Goal: Task Accomplishment & Management: Complete application form

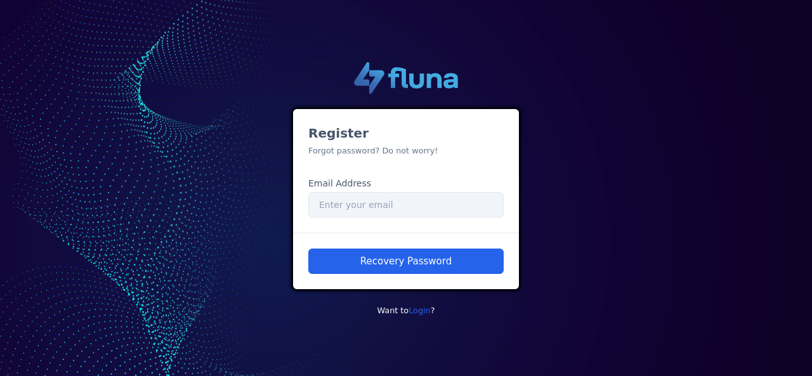
click at [358, 157] on div "Register Forgot password? Do not worry! Email Address Email" at bounding box center [406, 171] width 226 height 124
click at [372, 206] on input "Email" at bounding box center [405, 204] width 195 height 25
drag, startPoint x: 305, startPoint y: 182, endPoint x: 370, endPoint y: 179, distance: 65.4
click at [370, 179] on div "Email Address Email" at bounding box center [406, 197] width 206 height 41
copy label "Email Address"
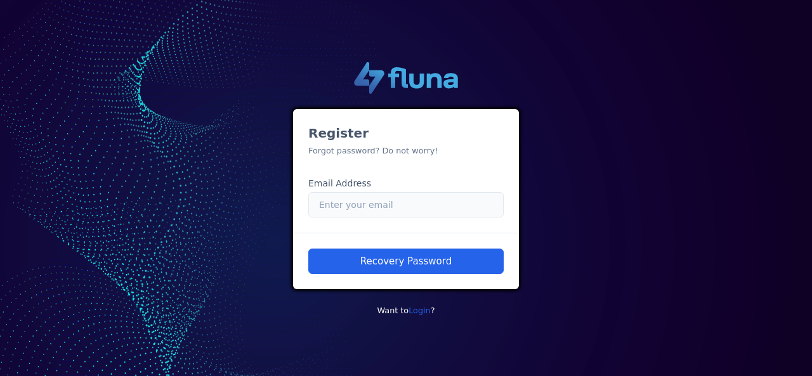
click at [386, 197] on input "Email" at bounding box center [405, 204] width 195 height 25
type input "[PERSON_NAME][EMAIL_ADDRESS][DOMAIN_NAME]"
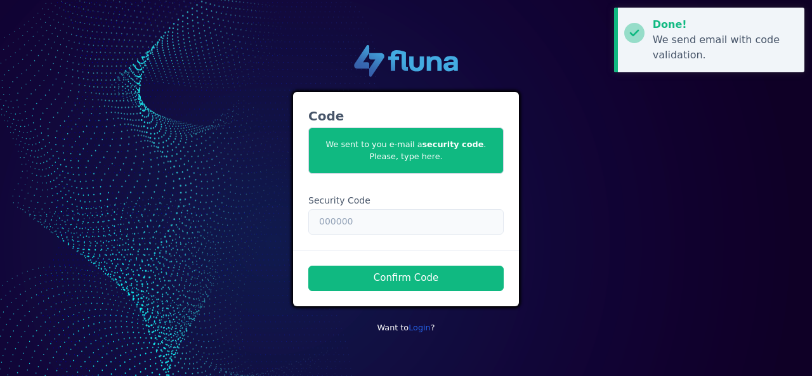
click at [336, 221] on input "text" at bounding box center [405, 221] width 195 height 25
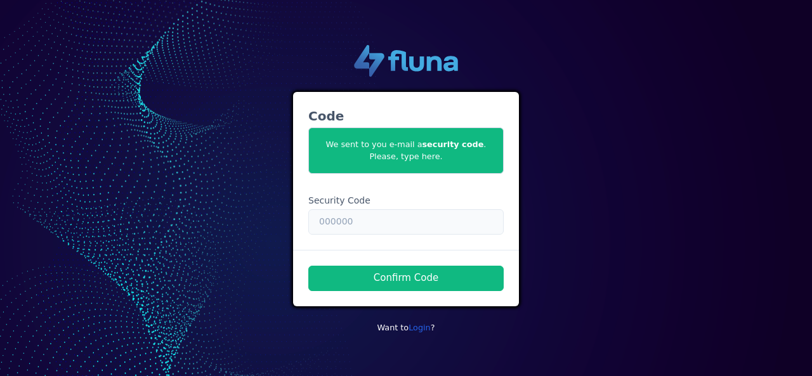
paste input "064190"
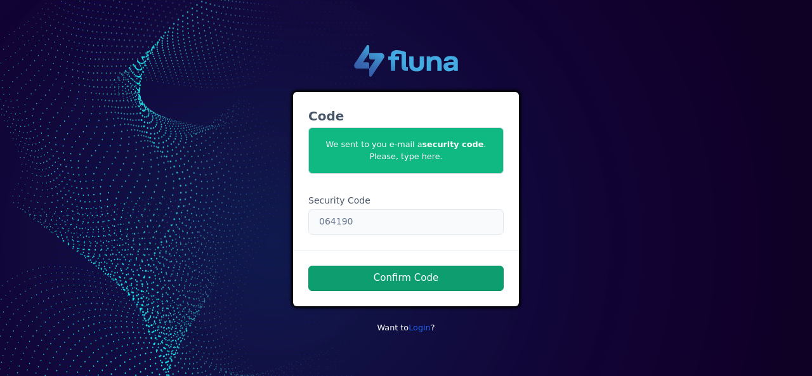
type input "064190"
click at [367, 278] on button "Confirm Code" at bounding box center [405, 278] width 195 height 25
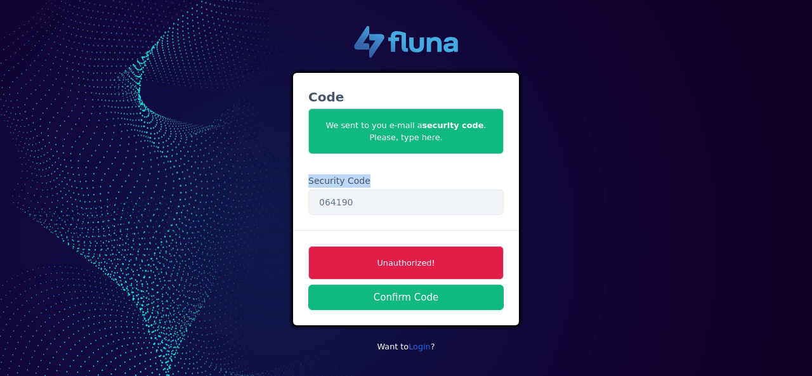
drag, startPoint x: 365, startPoint y: 181, endPoint x: 306, endPoint y: 181, distance: 59.0
click at [306, 181] on div "Security Code 064190" at bounding box center [406, 194] width 206 height 41
copy label "Security Code"
click at [357, 206] on input "064190" at bounding box center [405, 202] width 195 height 25
drag, startPoint x: 360, startPoint y: 204, endPoint x: 275, endPoint y: 210, distance: 85.9
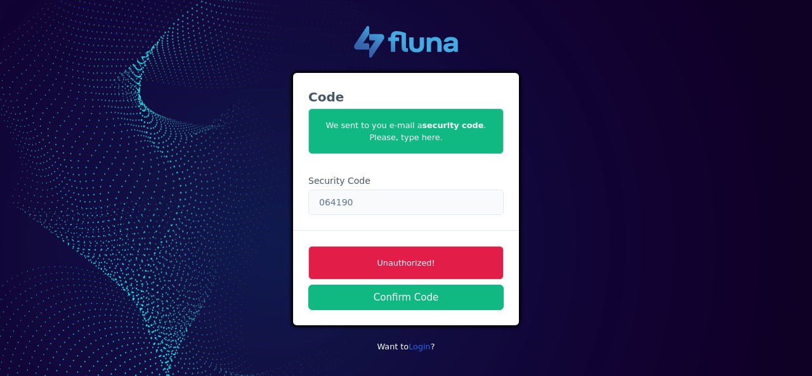
click at [275, 210] on div ".cls-1 { fill: url(#linear-gradient); } .cls-2 { fill: url(#linear-gradient-2);…" at bounding box center [405, 188] width 723 height 345
click at [365, 202] on input "231525" at bounding box center [405, 202] width 195 height 25
click at [335, 201] on input "231525" at bounding box center [405, 202] width 195 height 25
click at [353, 202] on input "231 525" at bounding box center [405, 202] width 195 height 25
drag, startPoint x: 353, startPoint y: 202, endPoint x: 230, endPoint y: 202, distance: 123.1
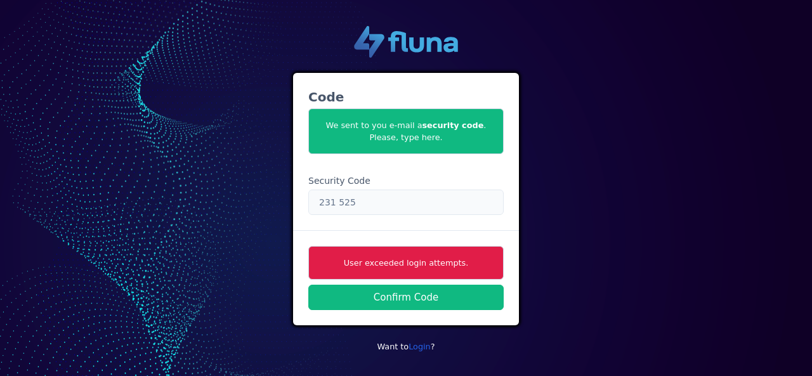
click at [230, 202] on div ".cls-1 { fill: url(#linear-gradient); } .cls-2 { fill: url(#linear-gradient-2);…" at bounding box center [405, 188] width 723 height 345
type input "231 525"
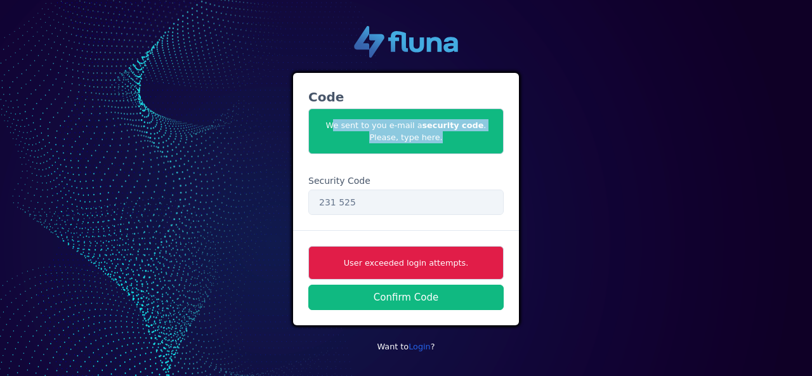
drag, startPoint x: 426, startPoint y: 140, endPoint x: 322, endPoint y: 122, distance: 104.9
click at [322, 122] on span "We sent to you e-mail a security code . Please, type here." at bounding box center [405, 131] width 195 height 46
copy span "We sent to you e-mail a security code . Please, type here."
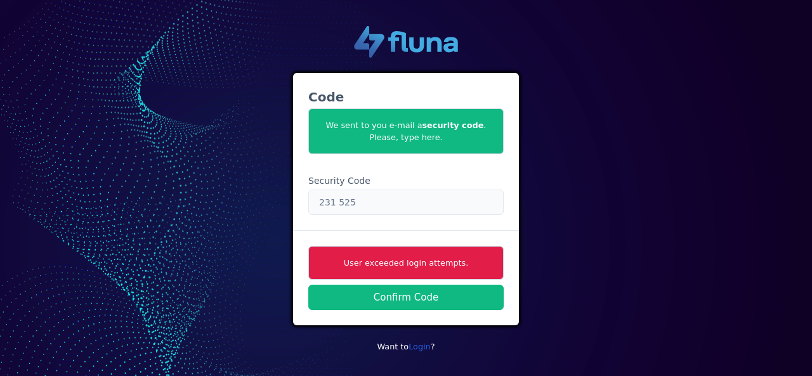
drag, startPoint x: 363, startPoint y: 193, endPoint x: 361, endPoint y: 200, distance: 6.8
click at [361, 197] on input "231 525" at bounding box center [405, 202] width 195 height 25
drag, startPoint x: 361, startPoint y: 200, endPoint x: 268, endPoint y: 204, distance: 92.7
click at [268, 204] on div ".cls-1 { fill: url(#linear-gradient); } .cls-2 { fill: url(#linear-gradient-2);…" at bounding box center [405, 188] width 723 height 345
drag, startPoint x: 476, startPoint y: 262, endPoint x: 334, endPoint y: 267, distance: 142.2
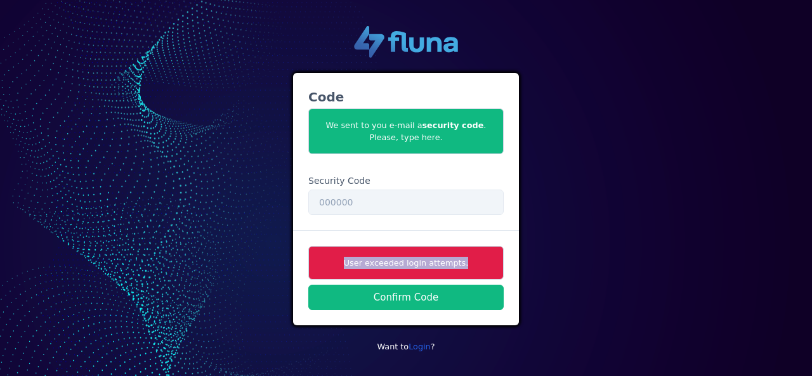
click at [334, 267] on span "User exceeded login attempts." at bounding box center [405, 263] width 195 height 34
copy span "User exceeded login attempts."
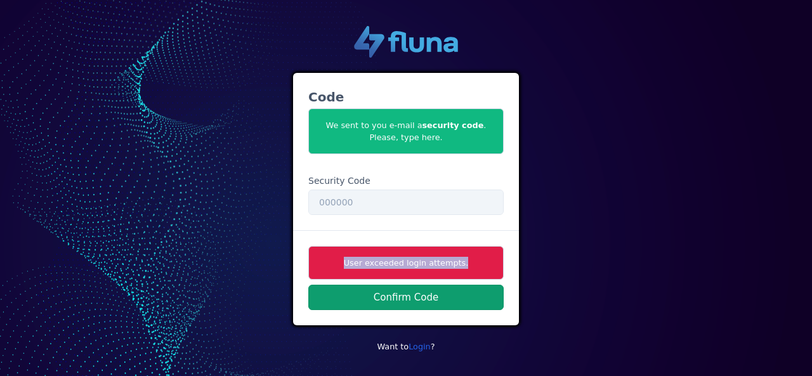
drag, startPoint x: 439, startPoint y: 300, endPoint x: 344, endPoint y: 297, distance: 94.5
click at [344, 297] on button "Confirm Code" at bounding box center [405, 297] width 195 height 25
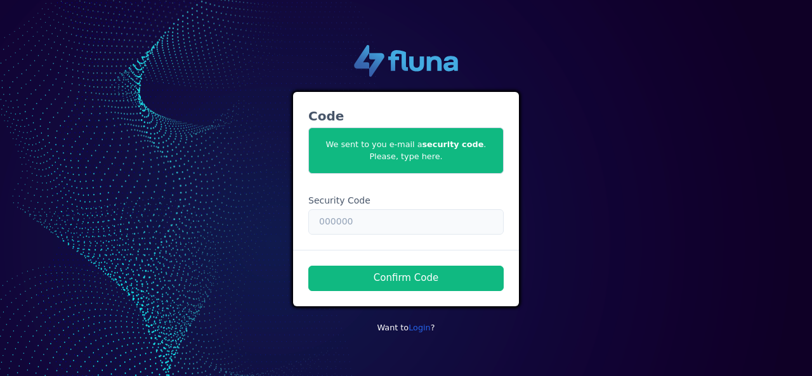
click at [343, 222] on input "text" at bounding box center [405, 221] width 195 height 25
type input "636086"
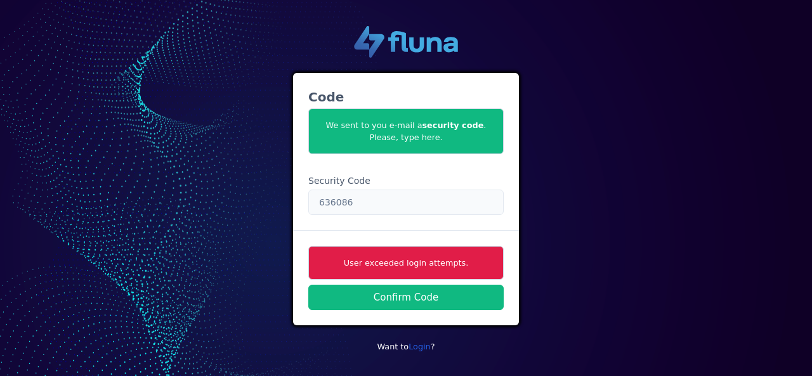
drag, startPoint x: 355, startPoint y: 204, endPoint x: 275, endPoint y: 197, distance: 80.2
click at [277, 197] on div ".cls-1 { fill: url(#linear-gradient); } .cls-2 { fill: url(#linear-gradient-2);…" at bounding box center [405, 188] width 723 height 345
click at [343, 199] on input "text" at bounding box center [405, 202] width 195 height 25
type input "119045"
click at [365, 195] on input "119045" at bounding box center [405, 202] width 195 height 25
